Goal: Navigation & Orientation: Find specific page/section

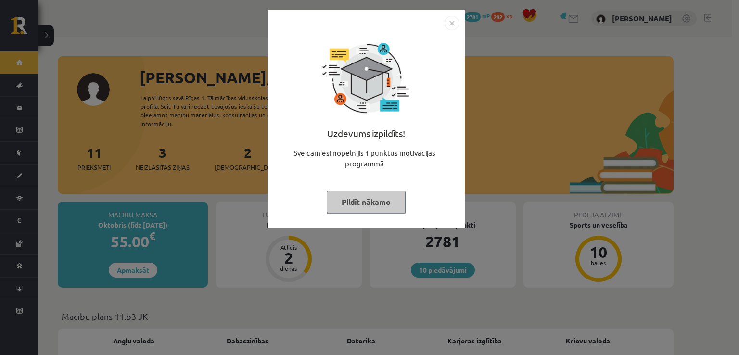
click at [449, 29] on img "Close" at bounding box center [452, 23] width 14 height 14
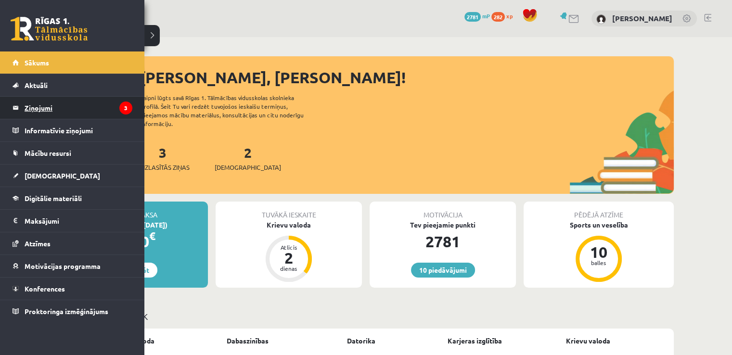
click at [37, 114] on legend "Ziņojumi 3" at bounding box center [79, 108] width 108 height 22
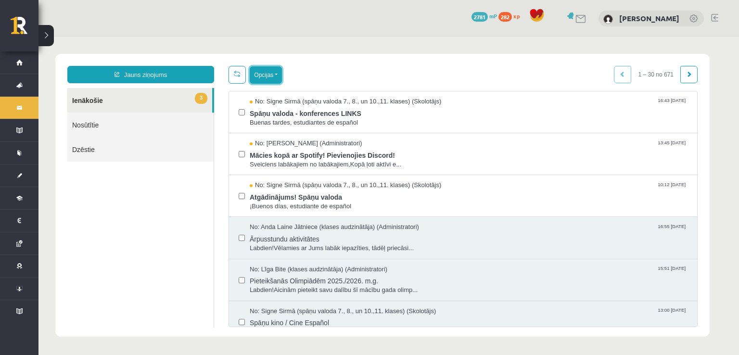
click at [264, 70] on button "Opcijas" at bounding box center [266, 74] width 32 height 17
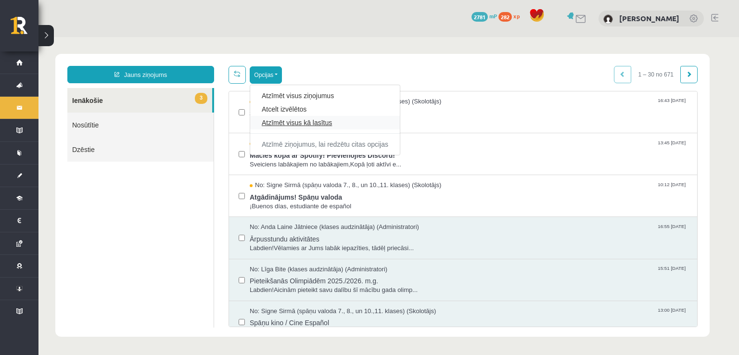
click at [293, 125] on link "Atzīmēt visus kā lasītus" at bounding box center [325, 123] width 127 height 10
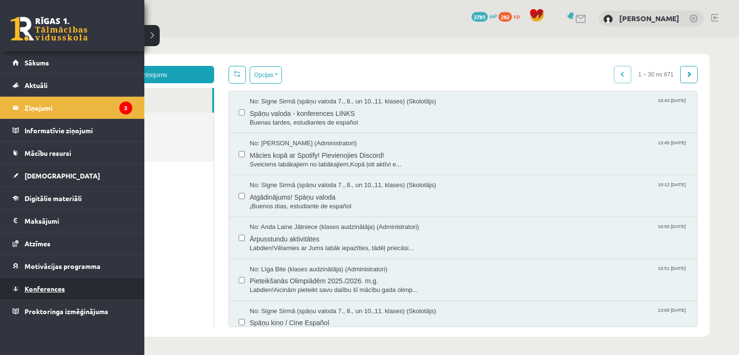
click at [33, 292] on link "Konferences" at bounding box center [73, 289] width 120 height 22
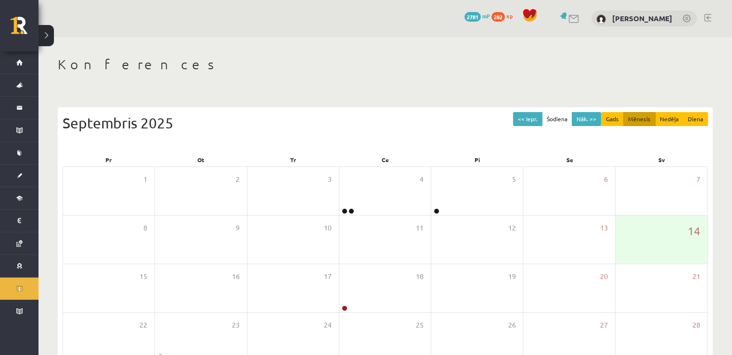
scroll to position [104, 0]
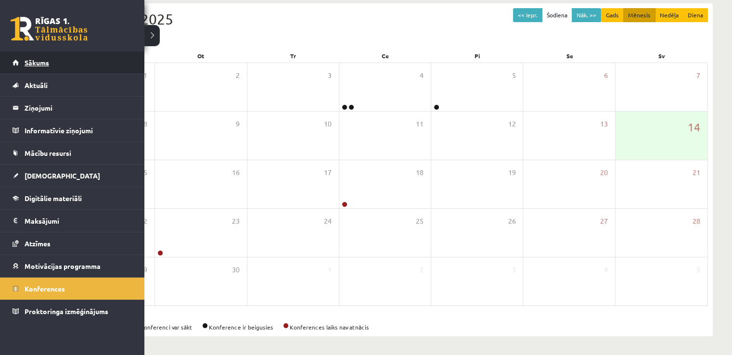
click at [38, 61] on span "Sākums" at bounding box center [37, 62] width 25 height 9
